Goal: Check status: Check status

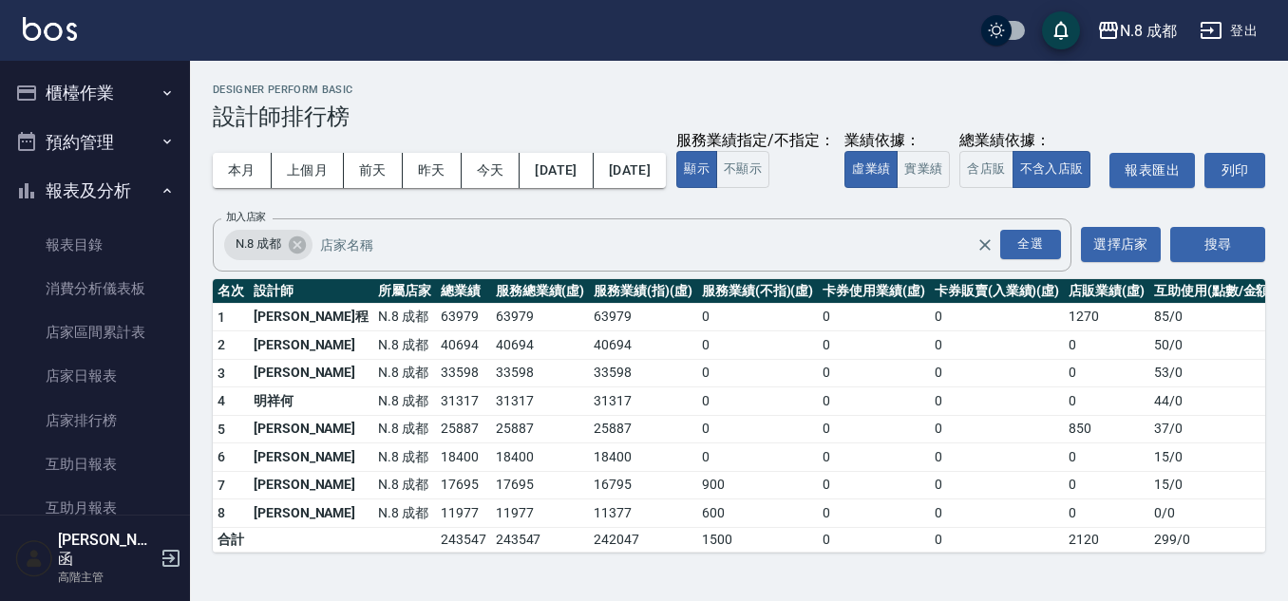
scroll to position [665, 0]
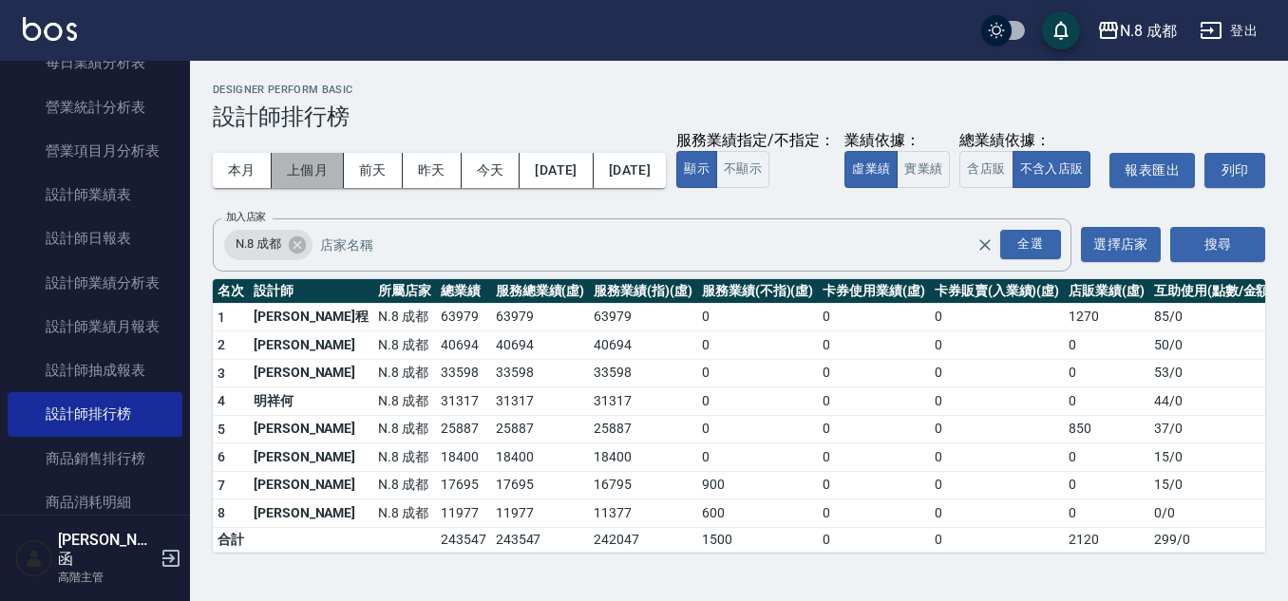
click at [299, 164] on button "上個月" at bounding box center [308, 170] width 72 height 35
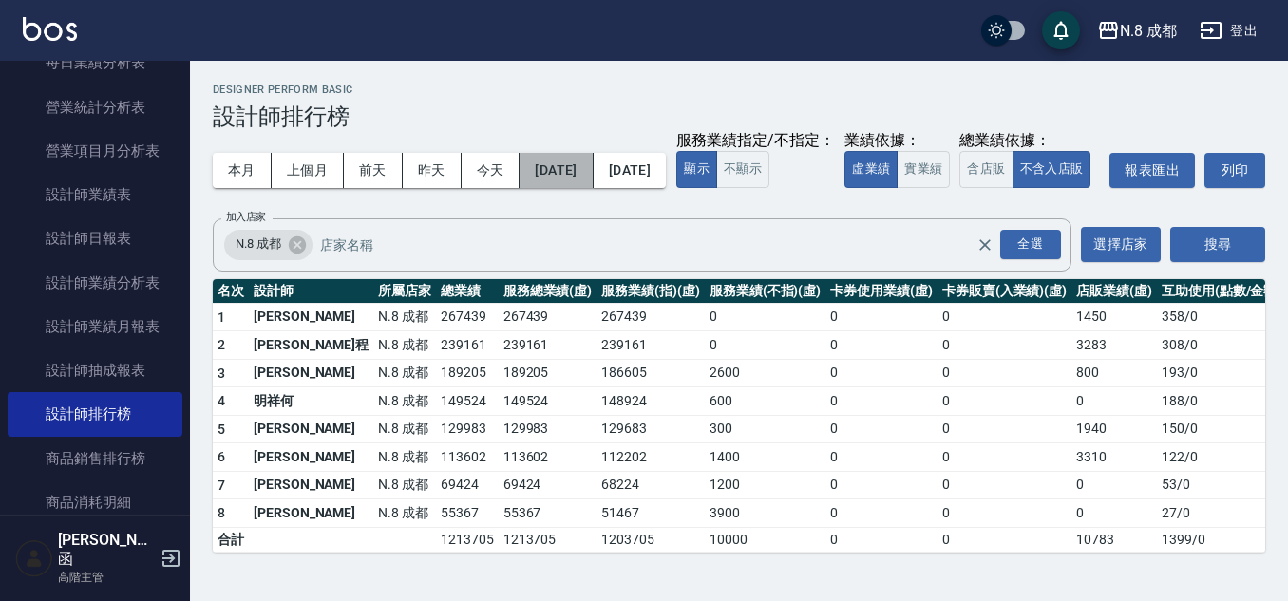
click at [577, 173] on button "[DATE]" at bounding box center [555, 170] width 73 height 35
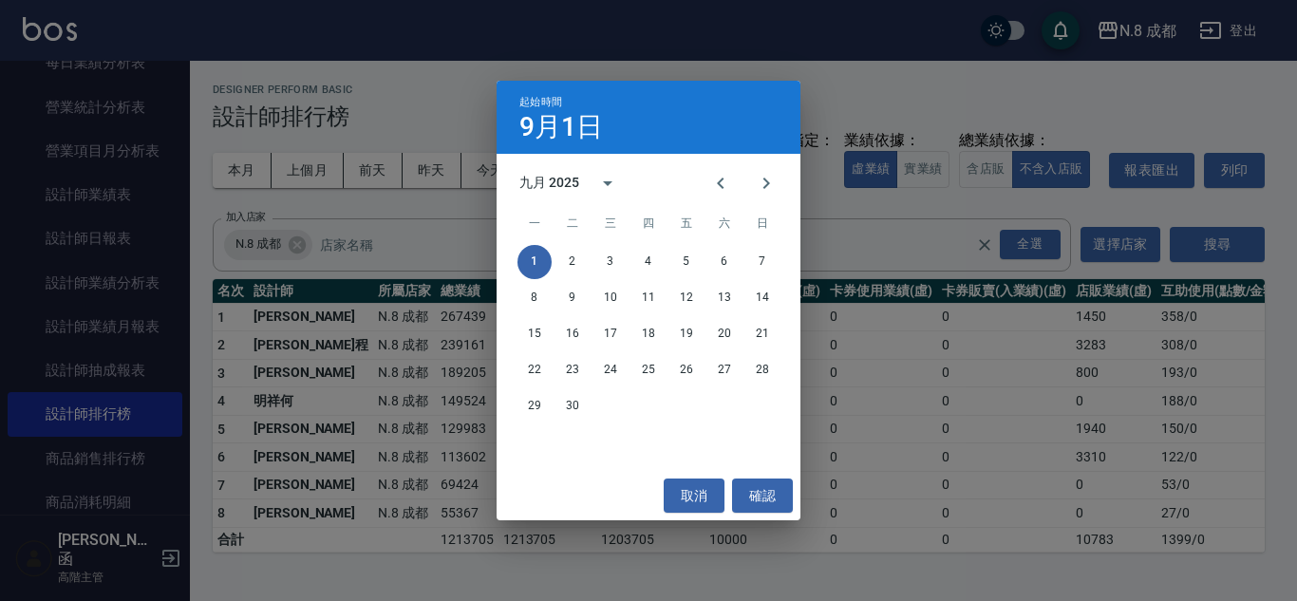
click at [857, 172] on div "起始時間 [DATE] 九月 2025 一 二 三 四 五 六 日 1 2 3 4 5 6 7 8 9 10 11 12 13 14 15 16 17 18 …" at bounding box center [648, 300] width 1297 height 601
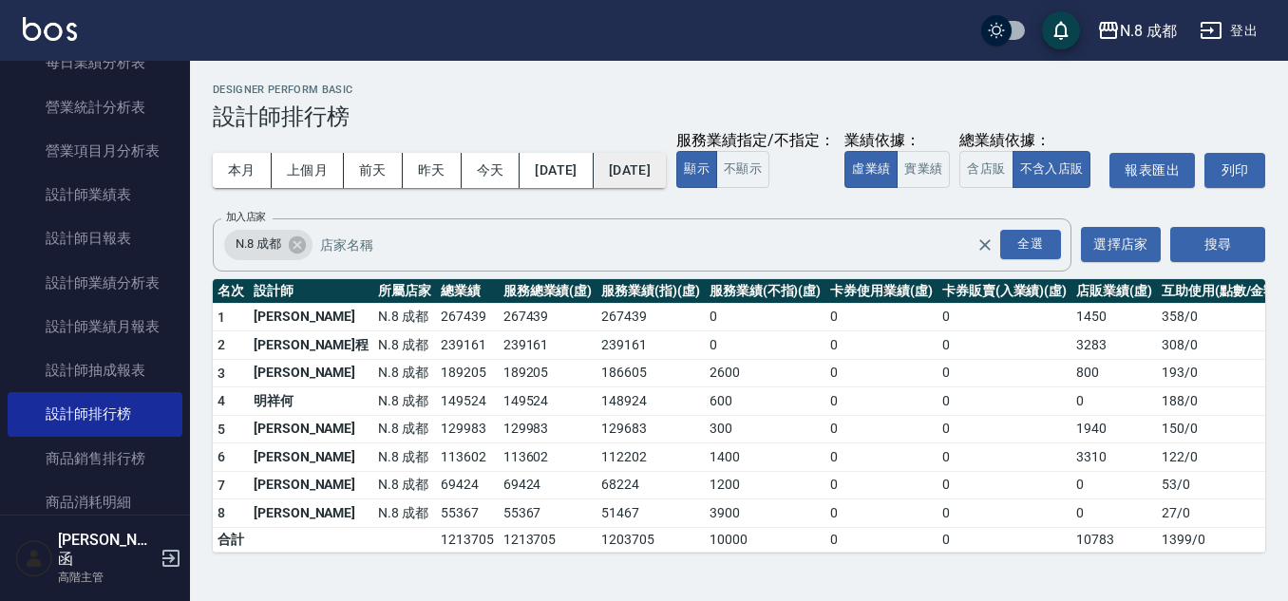
click at [666, 175] on button "[DATE]" at bounding box center [629, 170] width 72 height 35
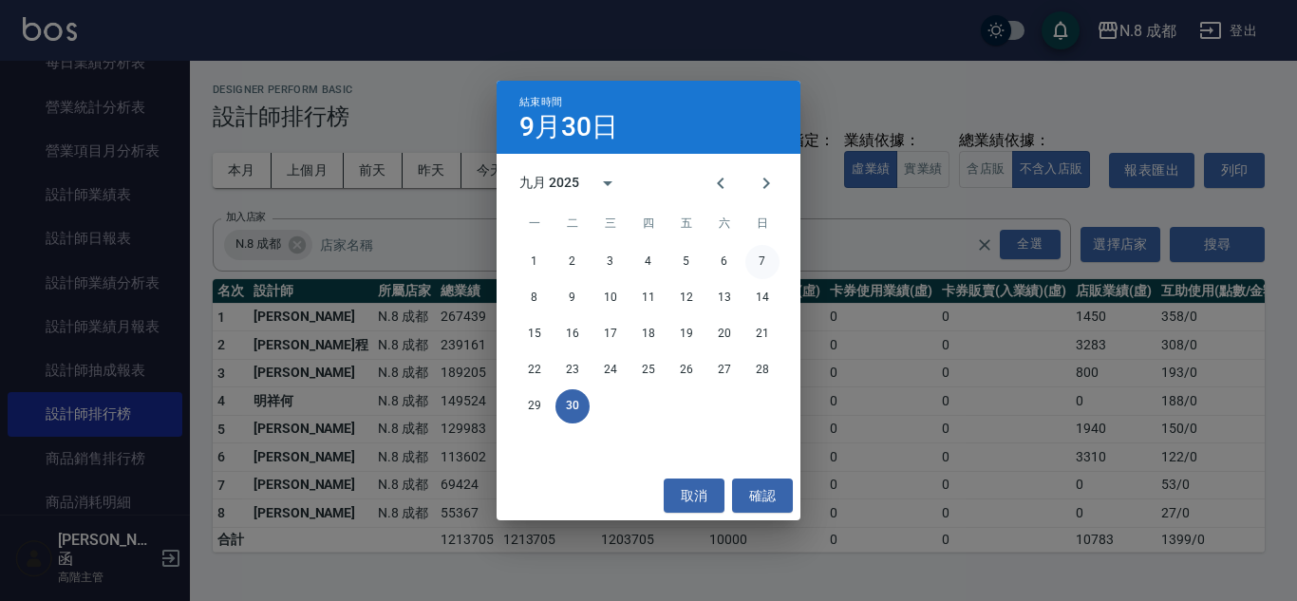
click at [763, 269] on button "7" at bounding box center [762, 262] width 34 height 34
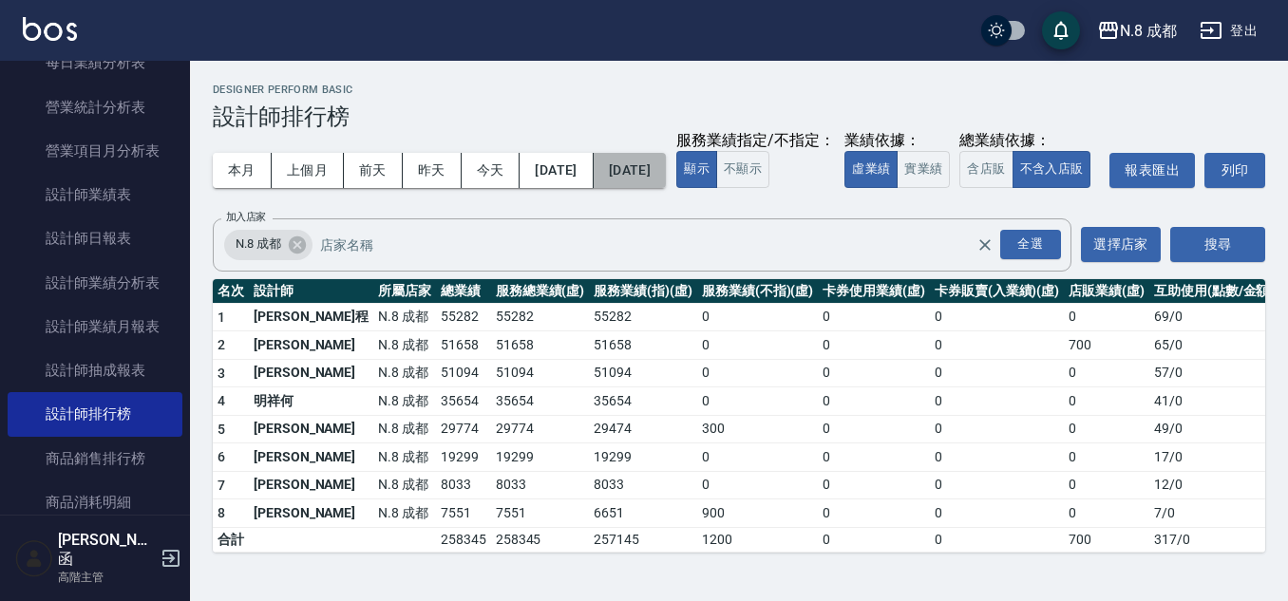
click at [666, 181] on button "[DATE]" at bounding box center [629, 170] width 72 height 35
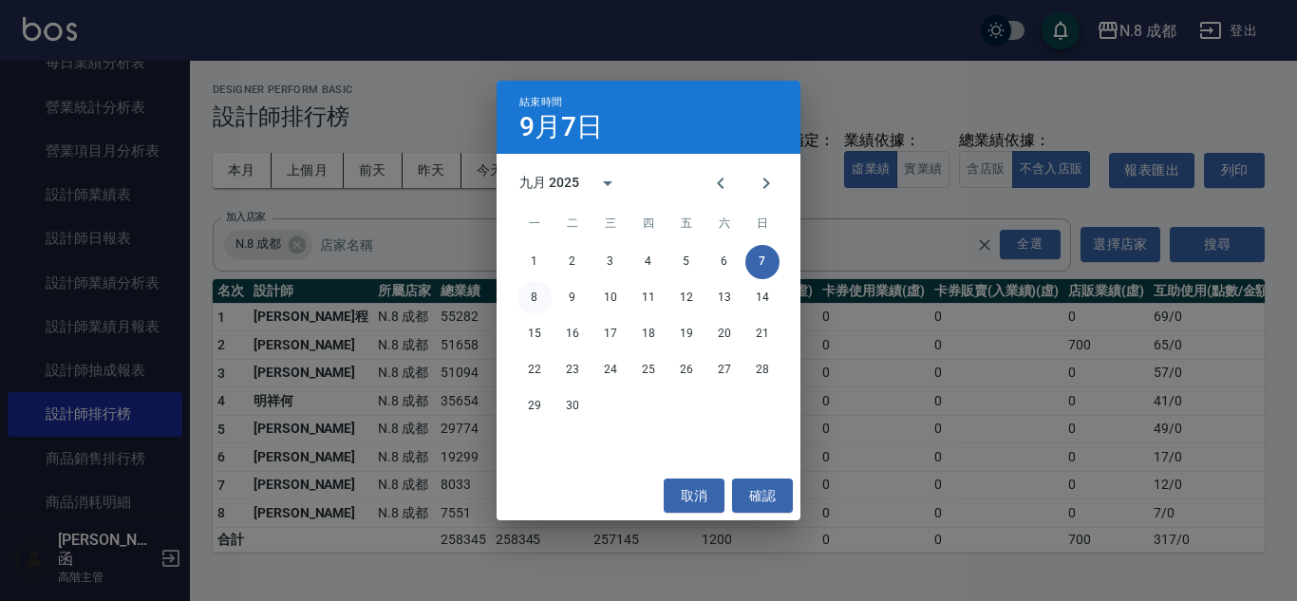
click at [541, 296] on button "8" at bounding box center [535, 298] width 34 height 34
